Goal: Information Seeking & Learning: Check status

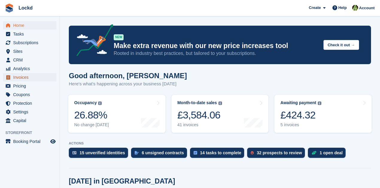
click at [26, 79] on span "Invoices" at bounding box center [31, 77] width 36 height 8
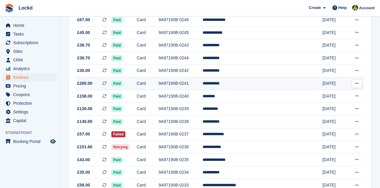
scroll to position [100, 0]
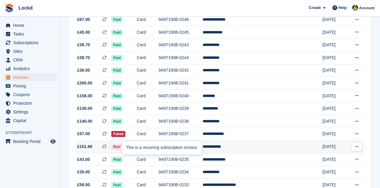
click at [184, 149] on div "This is a recurring subscription invoice." at bounding box center [161, 147] width 79 height 13
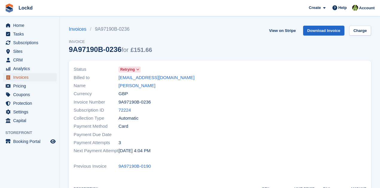
click at [26, 77] on span "Invoices" at bounding box center [31, 77] width 36 height 8
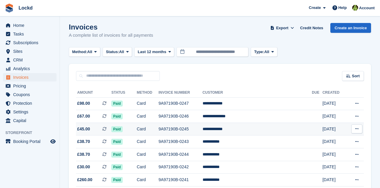
scroll to position [100, 0]
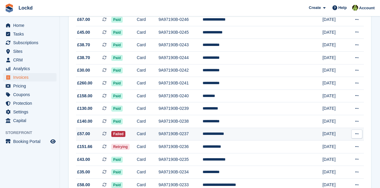
click at [357, 135] on icon at bounding box center [356, 134] width 3 height 4
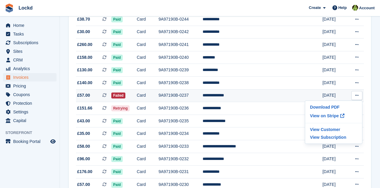
scroll to position [139, 0]
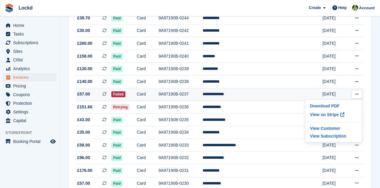
click at [288, 96] on td "**********" at bounding box center [256, 94] width 109 height 13
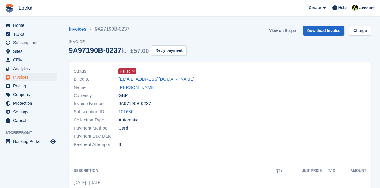
click at [285, 31] on link "View on Stripe" at bounding box center [281, 31] width 31 height 10
click at [77, 30] on link "Invoices" at bounding box center [79, 29] width 21 height 7
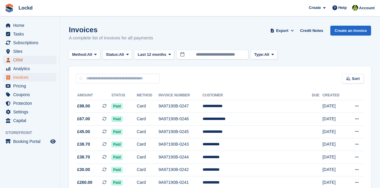
click at [23, 61] on span "CRM" at bounding box center [31, 60] width 36 height 8
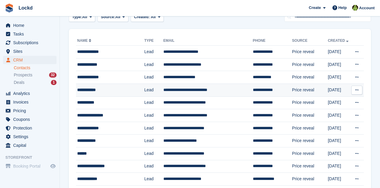
scroll to position [12, 0]
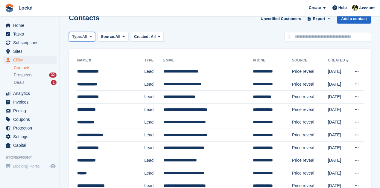
click at [92, 38] on icon at bounding box center [90, 37] width 2 height 4
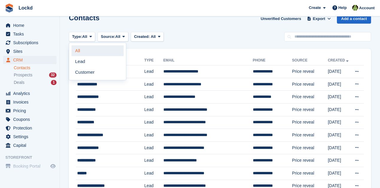
click at [77, 52] on link "All" at bounding box center [97, 50] width 52 height 11
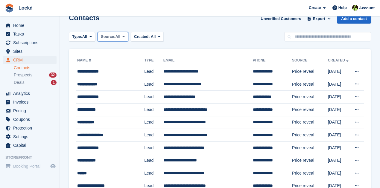
click at [127, 33] on button "Source: All" at bounding box center [112, 37] width 31 height 10
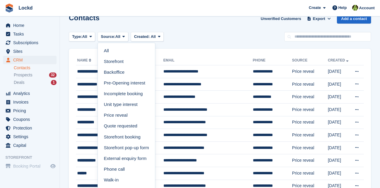
drag, startPoint x: 193, startPoint y: 39, endPoint x: 126, endPoint y: 45, distance: 67.5
click at [193, 39] on div "Type: All All Lead Customer Source: All All Storefront Backoffice Pre-Opening i…" at bounding box center [220, 37] width 302 height 10
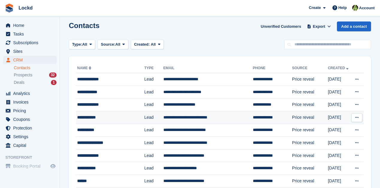
scroll to position [0, 0]
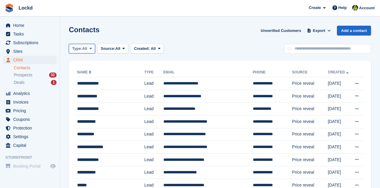
click at [90, 50] on icon at bounding box center [90, 49] width 2 height 4
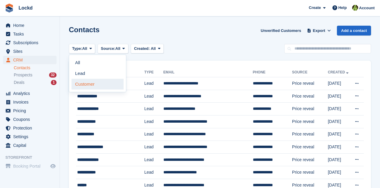
click at [85, 84] on link "Customer" at bounding box center [97, 84] width 52 height 11
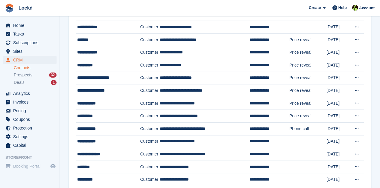
scroll to position [391, 0]
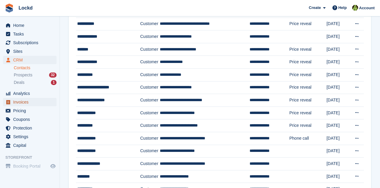
click at [24, 103] on span "Invoices" at bounding box center [31, 102] width 36 height 8
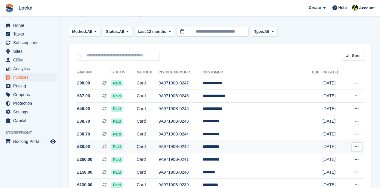
scroll to position [80, 0]
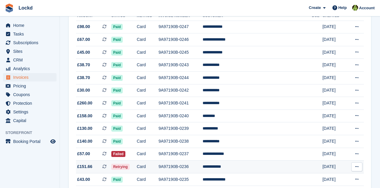
click at [240, 167] on td "**********" at bounding box center [256, 167] width 109 height 13
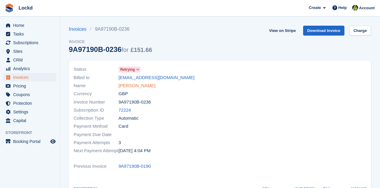
click at [129, 87] on link "[PERSON_NAME]" at bounding box center [136, 85] width 37 height 7
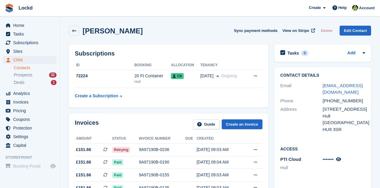
click at [97, 33] on h2 "[PERSON_NAME]" at bounding box center [112, 31] width 60 height 8
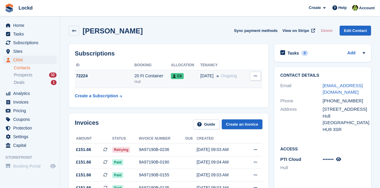
click at [255, 78] on icon at bounding box center [254, 76] width 3 height 4
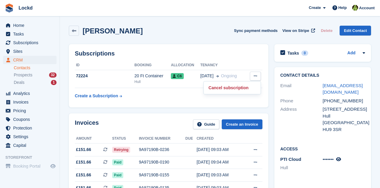
click at [237, 61] on th "Tenancy" at bounding box center [223, 66] width 46 height 10
click at [76, 31] on icon at bounding box center [74, 31] width 4 height 4
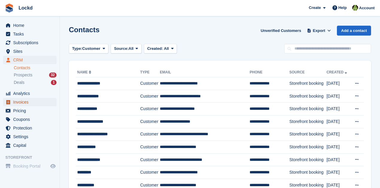
click at [25, 103] on span "Invoices" at bounding box center [31, 102] width 36 height 8
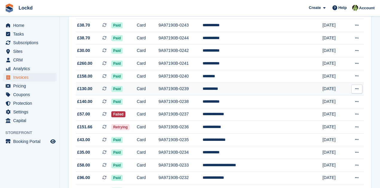
scroll to position [120, 0]
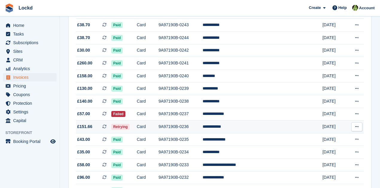
click at [86, 129] on span "£151.66" at bounding box center [84, 127] width 15 height 6
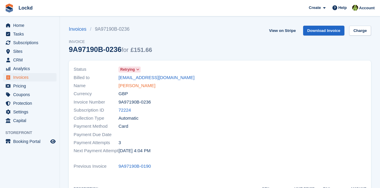
click at [133, 86] on link "[PERSON_NAME]" at bounding box center [136, 85] width 37 height 7
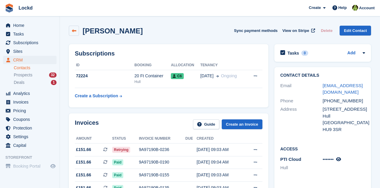
click at [73, 31] on icon at bounding box center [74, 31] width 4 height 4
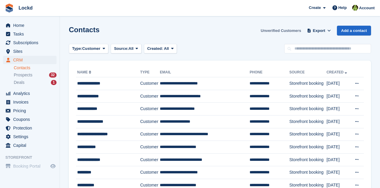
click at [280, 29] on link "Unverified Customers" at bounding box center [280, 31] width 45 height 10
